Goal: Information Seeking & Learning: Learn about a topic

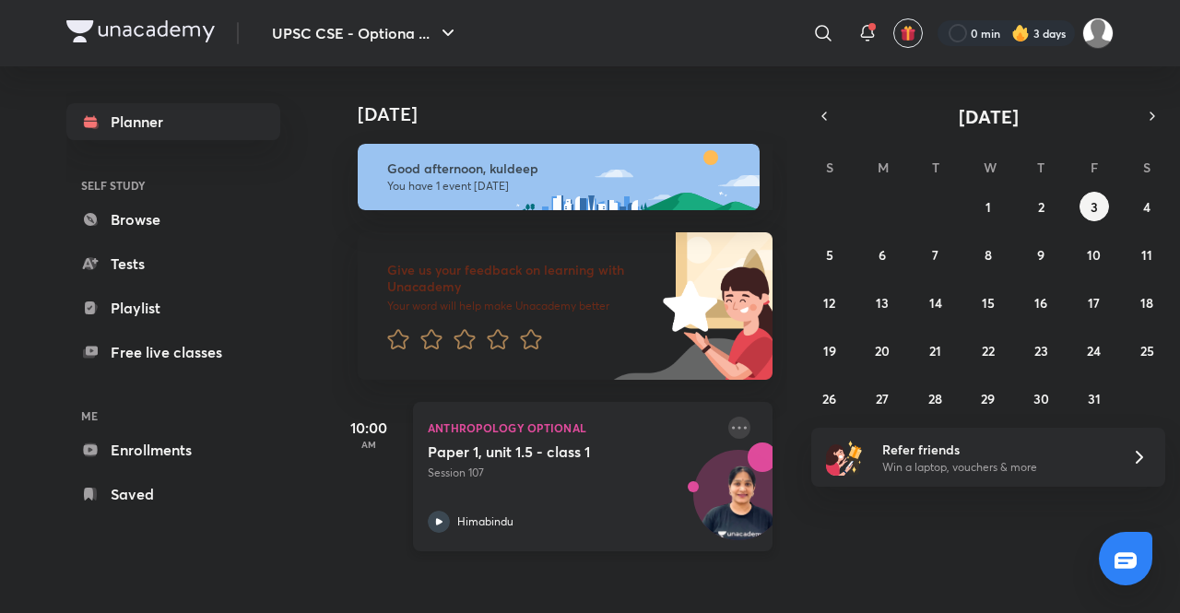
click at [729, 425] on icon at bounding box center [740, 428] width 22 height 22
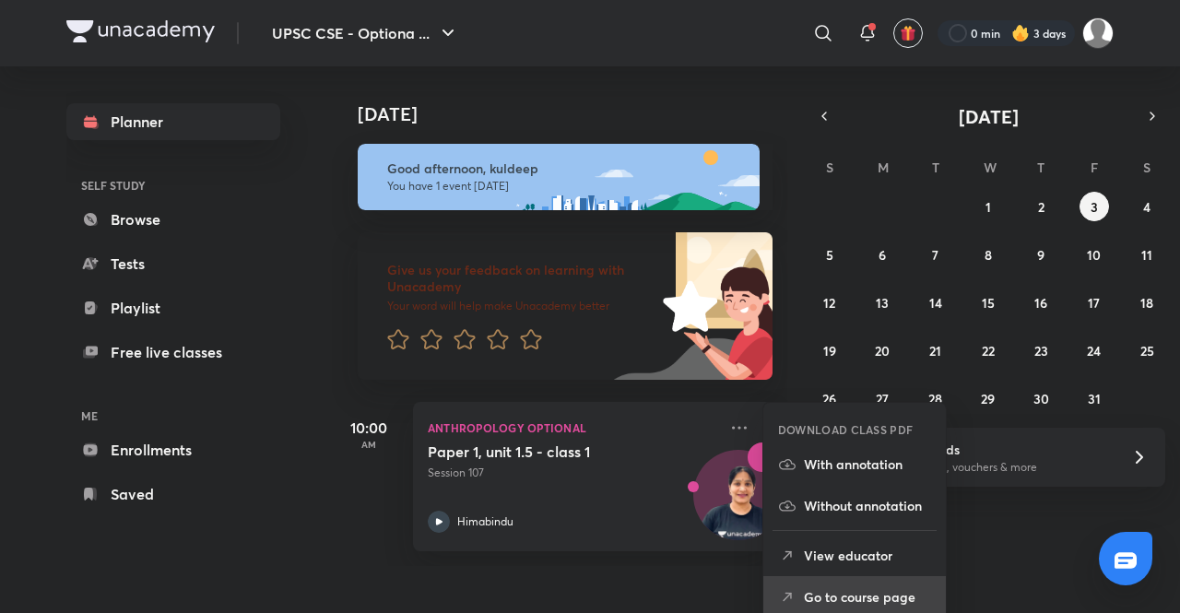
click at [856, 582] on li "Go to course page" at bounding box center [855, 596] width 183 height 41
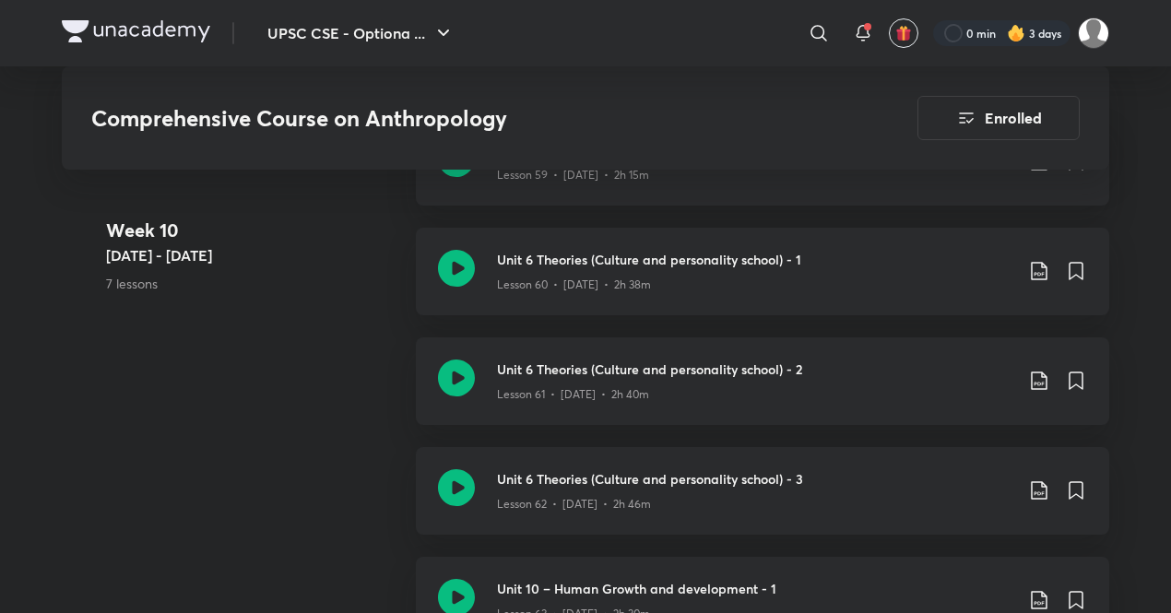
scroll to position [8302, 0]
click at [717, 492] on div "Lesson 62 • [DATE] • 2h 46m" at bounding box center [755, 502] width 516 height 24
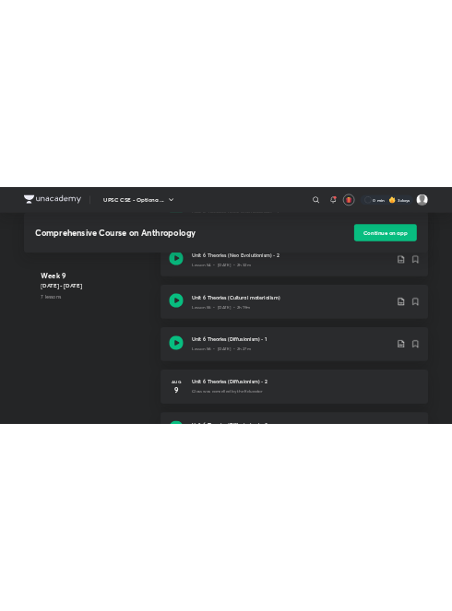
scroll to position [8147, 0]
